Goal: Obtain resource: Obtain resource

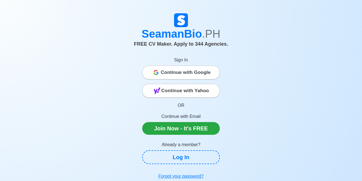
click at [175, 74] on span "Continue with Google" at bounding box center [186, 72] width 50 height 11
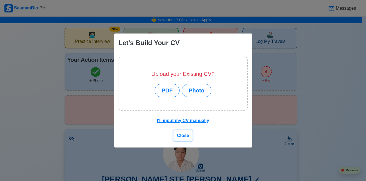
click at [188, 134] on span "Close" at bounding box center [183, 135] width 12 height 5
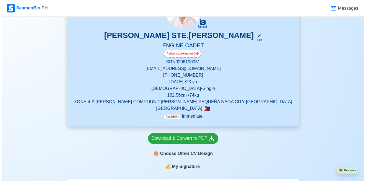
scroll to position [145, 0]
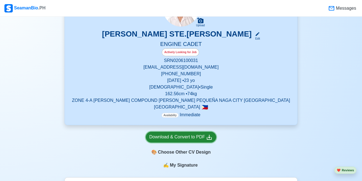
click at [183, 140] on div "Download & Convert to PDF" at bounding box center [180, 137] width 63 height 7
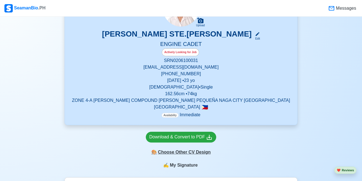
click at [194, 152] on div "🎨 Choose Other CV Design" at bounding box center [181, 152] width 71 height 11
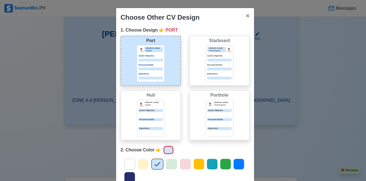
click at [170, 104] on div "[PERSON_NAME] [PERSON_NAME] Captain Career Objective Personal Details Experience" at bounding box center [151, 115] width 60 height 50
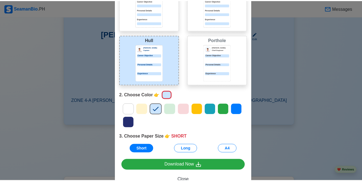
scroll to position [55, 0]
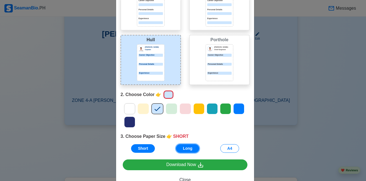
click at [191, 147] on button "Long" at bounding box center [187, 148] width 23 height 9
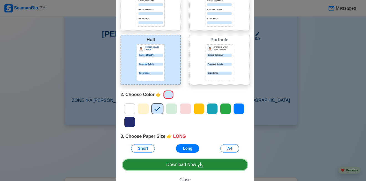
click at [171, 166] on div "Download Now" at bounding box center [185, 165] width 38 height 7
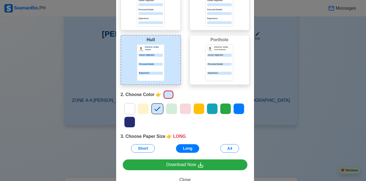
click at [221, 73] on div "Experience" at bounding box center [219, 73] width 24 height 3
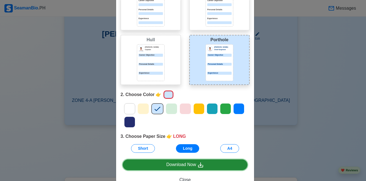
click at [175, 163] on div "Download Now" at bounding box center [185, 165] width 38 height 7
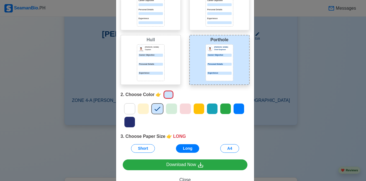
click at [52, 107] on div "Choose Other CV Design × Close 1. Choose Design 👉 PORTHOLE Port Donald Cris Cap…" at bounding box center [183, 90] width 366 height 181
click at [176, 180] on button "Close" at bounding box center [185, 180] width 125 height 11
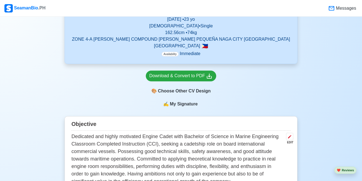
scroll to position [237, 0]
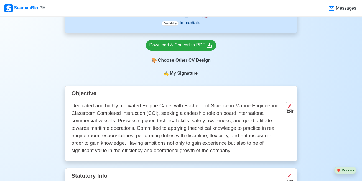
click at [293, 111] on div "EDIT" at bounding box center [288, 112] width 9 height 4
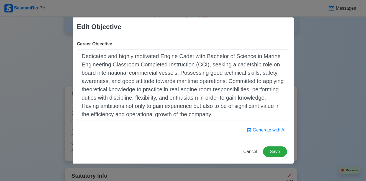
click at [229, 87] on textarea "Dedicated and highly motivated Engine Cadet with Bachelor of Science in Marine …" at bounding box center [183, 85] width 212 height 71
click at [255, 152] on span "Cancel" at bounding box center [250, 151] width 14 height 5
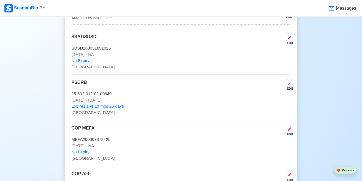
scroll to position [995, 0]
click at [288, 39] on icon at bounding box center [289, 37] width 4 height 4
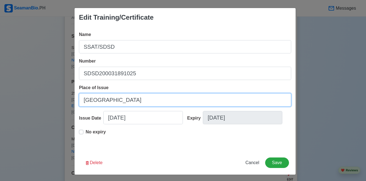
click at [99, 102] on input "NAGA CITY" at bounding box center [185, 99] width 212 height 13
type input "m"
type input "MANILA"
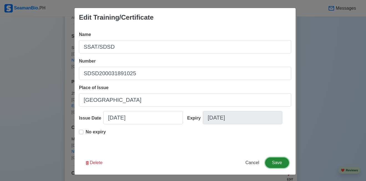
click at [282, 162] on button "Save" at bounding box center [277, 163] width 24 height 11
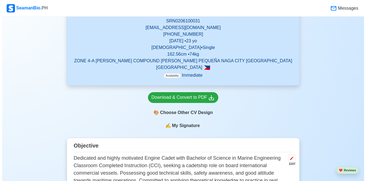
scroll to position [187, 0]
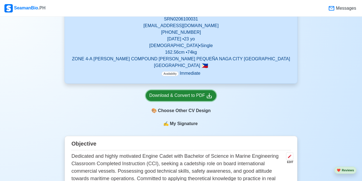
click at [178, 93] on div "Download & Convert to PDF" at bounding box center [180, 95] width 63 height 7
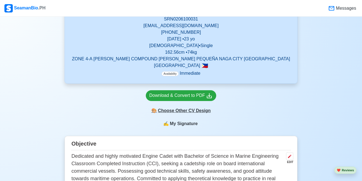
click at [186, 109] on div "🎨 Choose Other CV Design" at bounding box center [181, 111] width 71 height 11
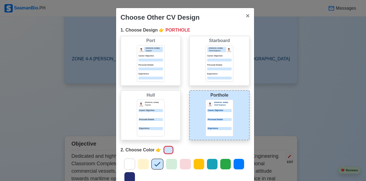
click at [172, 118] on div "Hull Donald Cris Captain Career Objective Personal Details Experience" at bounding box center [151, 115] width 60 height 50
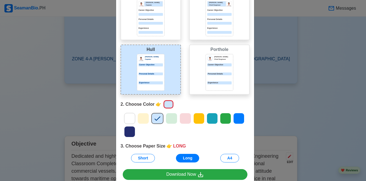
scroll to position [46, 0]
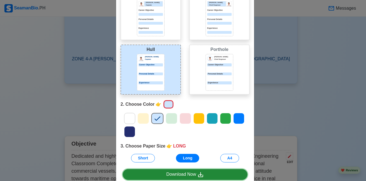
click at [189, 176] on div "Download Now" at bounding box center [185, 174] width 38 height 7
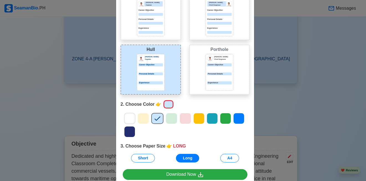
click at [217, 56] on p "Jeffrey Gil" at bounding box center [222, 57] width 17 height 2
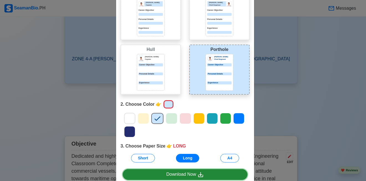
click at [169, 176] on div "Download Now" at bounding box center [185, 174] width 38 height 7
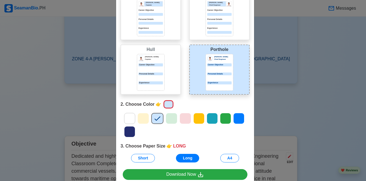
click at [84, 100] on div "Choose Other CV Design × Close 1. Choose Design 👉 PORTHOLE Port Donald Cris Cap…" at bounding box center [183, 90] width 366 height 181
drag, startPoint x: 84, startPoint y: 100, endPoint x: 91, endPoint y: 99, distance: 6.8
click at [84, 100] on div "Choose Other CV Design × Close 1. Choose Design 👉 PORTHOLE Port Donald Cris Cap…" at bounding box center [183, 90] width 366 height 181
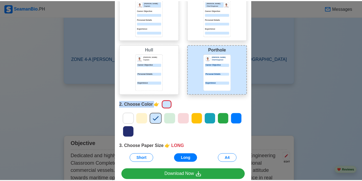
scroll to position [0, 0]
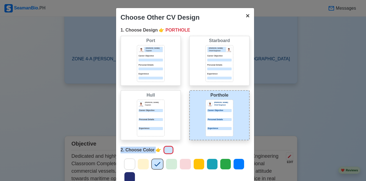
click at [242, 16] on button "× Close" at bounding box center [247, 16] width 13 height 16
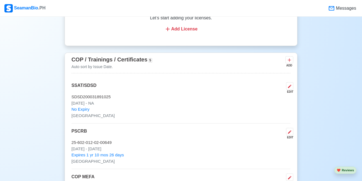
scroll to position [946, 0]
click at [287, 86] on button at bounding box center [289, 85] width 7 height 7
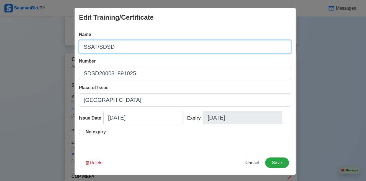
click at [81, 49] on input "SSAT/SDSD" at bounding box center [185, 46] width 212 height 13
type input "COP SSAT/SDSD"
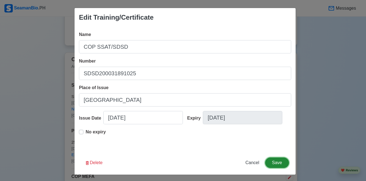
click at [283, 166] on button "Save" at bounding box center [277, 163] width 24 height 11
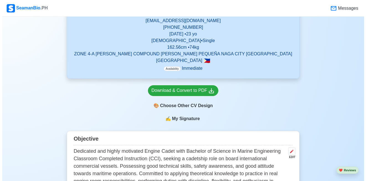
scroll to position [193, 0]
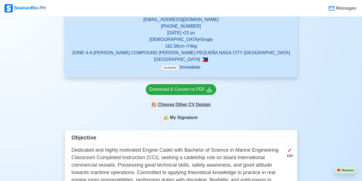
click at [191, 101] on div "🎨 Choose Other CV Design" at bounding box center [181, 104] width 71 height 11
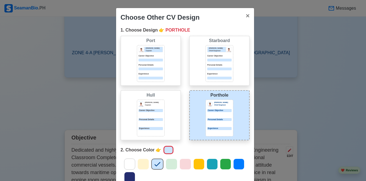
click at [152, 119] on p "Personal Details" at bounding box center [151, 119] width 24 height 3
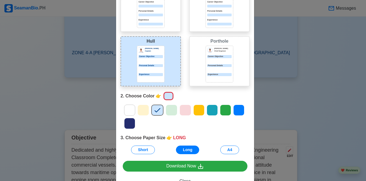
scroll to position [53, 0]
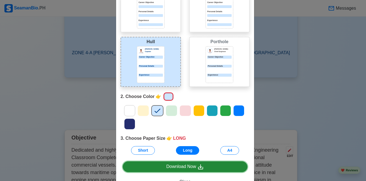
click at [186, 166] on div "Download Now" at bounding box center [185, 166] width 38 height 7
